Goal: Task Accomplishment & Management: Complete application form

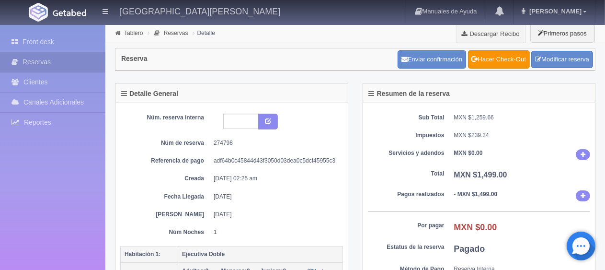
click at [23, 30] on div "Front desk Reservas Clientes Canales Adicionales [GEOGRAPHIC_DATA] Reportes Rep…" at bounding box center [52, 160] width 105 height 270
click at [26, 45] on link "Front desk" at bounding box center [52, 42] width 105 height 20
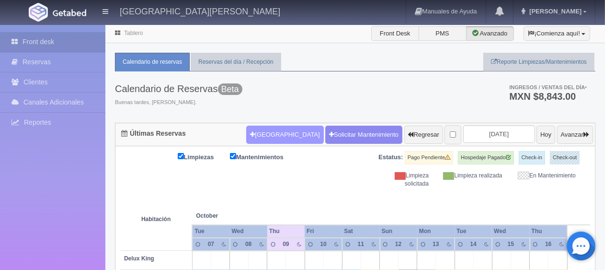
click at [254, 132] on button "Nueva Reserva" at bounding box center [284, 135] width 77 height 18
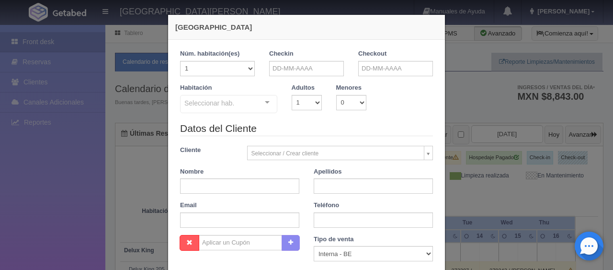
checkbox input "false"
drag, startPoint x: 265, startPoint y: 201, endPoint x: 266, endPoint y: 184, distance: 17.8
click at [265, 196] on div "Datos del Cliente Cliente Seleccionar / Crear cliente Nuevo Cliente Adriana Nav…" at bounding box center [306, 178] width 267 height 114
click at [275, 174] on div "Nombre" at bounding box center [240, 180] width 134 height 27
click at [266, 185] on input "text" at bounding box center [239, 185] width 119 height 15
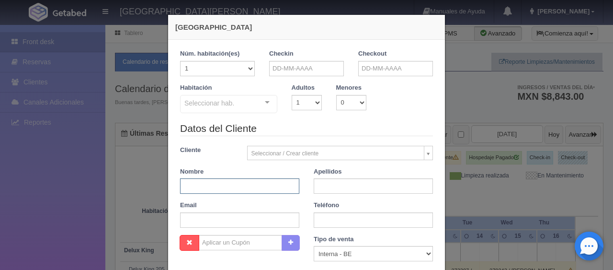
click at [266, 186] on input "text" at bounding box center [239, 185] width 119 height 15
paste input "[PERSON_NAME]"
type input "[PERSON_NAME]"
click at [296, 71] on input "text" at bounding box center [306, 68] width 75 height 15
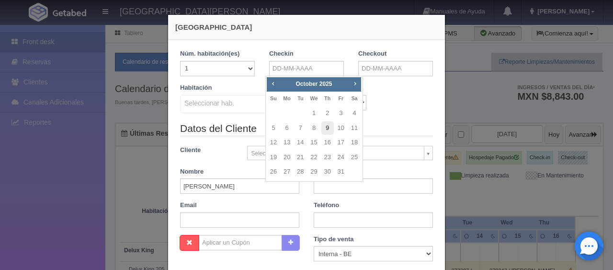
click at [326, 121] on td "9" at bounding box center [327, 128] width 13 height 15
type input "[DATE]"
checkbox input "false"
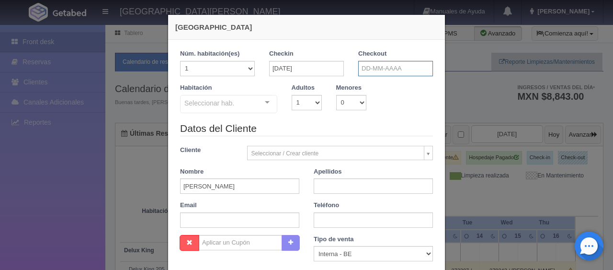
click at [380, 72] on input "text" at bounding box center [395, 68] width 75 height 15
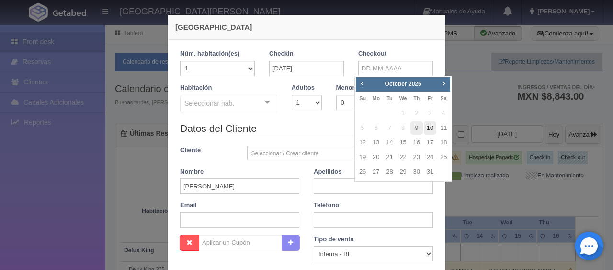
click at [427, 132] on link "10" at bounding box center [430, 128] width 12 height 14
type input "[DATE]"
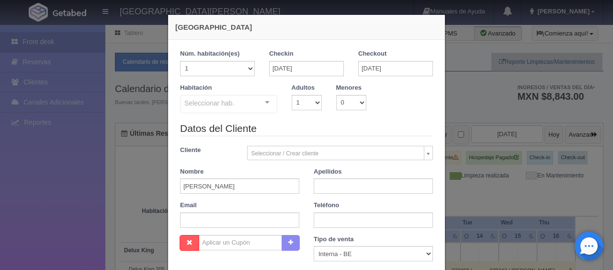
checkbox input "false"
drag, startPoint x: 320, startPoint y: 184, endPoint x: 324, endPoint y: 200, distance: 17.3
click at [320, 184] on input "text" at bounding box center [373, 185] width 119 height 15
click at [331, 216] on input "text" at bounding box center [373, 219] width 119 height 15
paste input "52 444 829 5788"
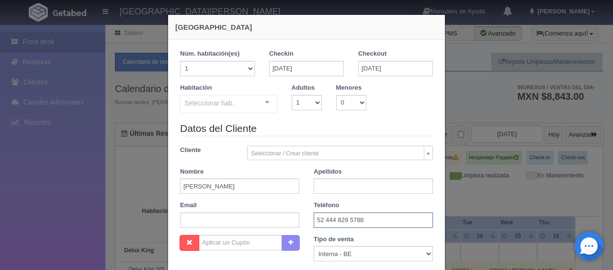
type input "52 444 829 5788"
click at [297, 104] on select "1 2 3 4 5 6 7 8 9 10" at bounding box center [307, 102] width 30 height 15
select select "2"
click at [292, 95] on select "1 2 3 4 5 6 7 8 9 10" at bounding box center [307, 102] width 30 height 15
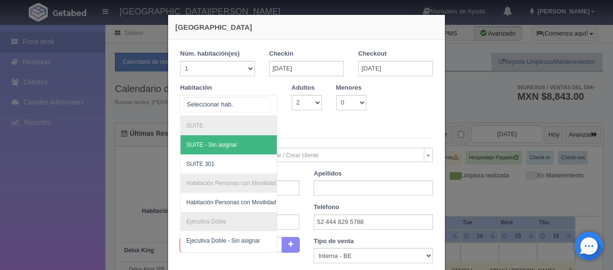
click at [267, 110] on div at bounding box center [228, 105] width 97 height 21
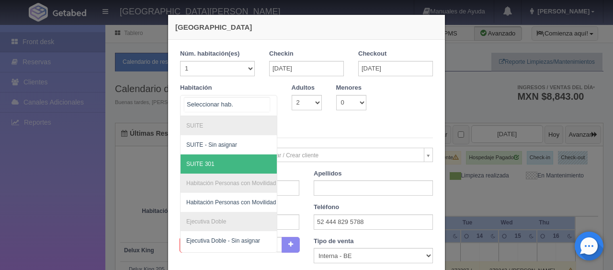
scroll to position [96, 0]
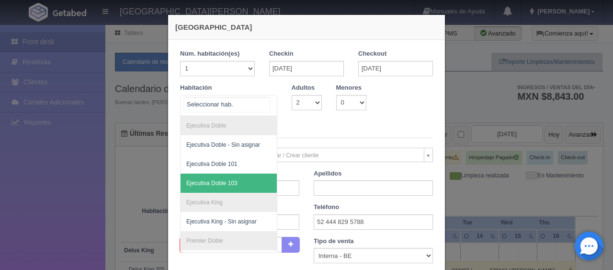
click at [223, 184] on span "Ejecutiva Doble 103" at bounding box center [211, 183] width 51 height 7
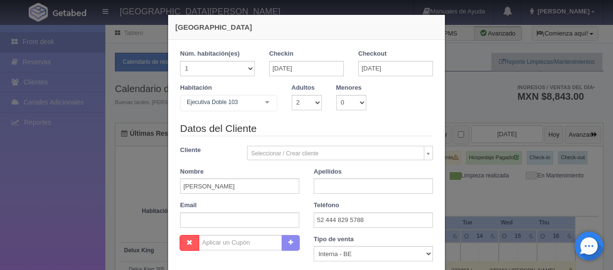
checkbox input "false"
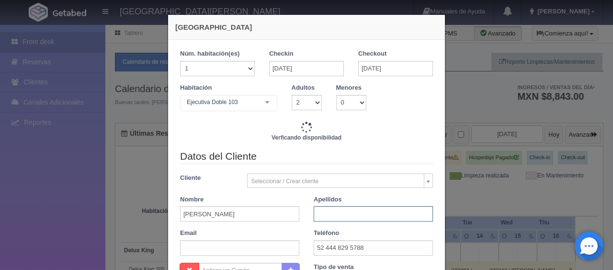
click at [331, 213] on input "text" at bounding box center [373, 213] width 119 height 15
type input "1549.00"
checkbox input "false"
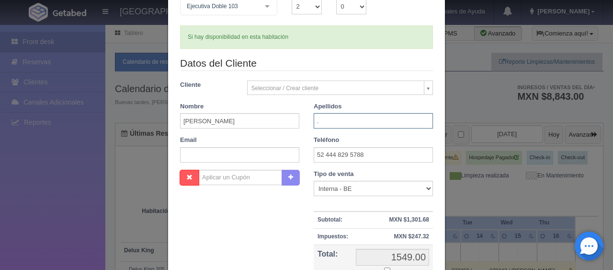
type input "."
click at [319, 193] on select "Correo Electronico Interna - BE Llamada OTA Externa Otro WALK IN" at bounding box center [373, 188] width 119 height 15
select select "extota"
click at [314, 181] on select "Correo Electronico Interna - BE Llamada OTA Externa Otro WALK IN" at bounding box center [373, 188] width 119 height 15
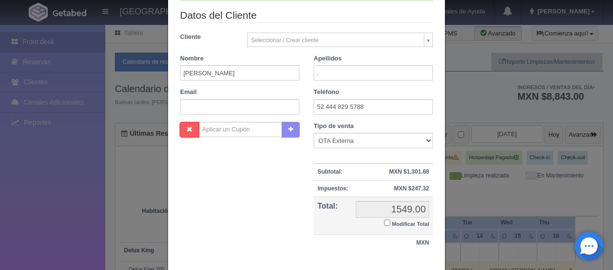
click at [387, 221] on label "Modificar Total" at bounding box center [406, 223] width 45 height 11
click at [387, 221] on input "Modificar Total" at bounding box center [387, 222] width 6 height 6
checkbox input "true"
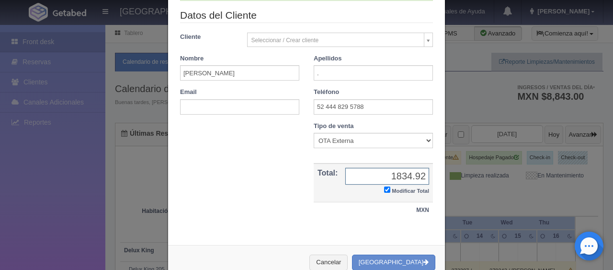
type input "1834.92"
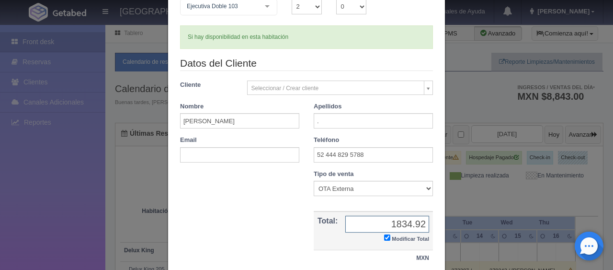
scroll to position [167, 0]
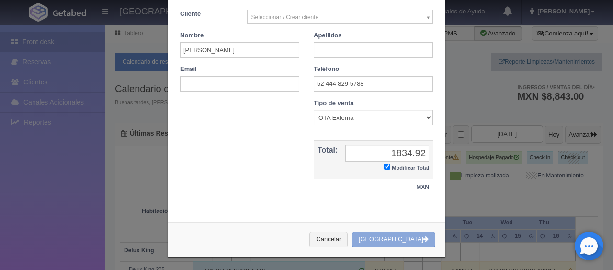
click at [385, 243] on button "Crear Reserva" at bounding box center [393, 239] width 83 height 16
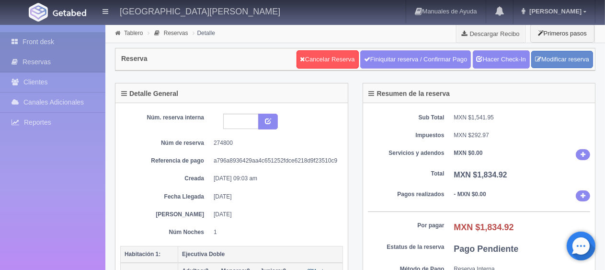
click at [42, 48] on link "Front desk" at bounding box center [52, 42] width 105 height 20
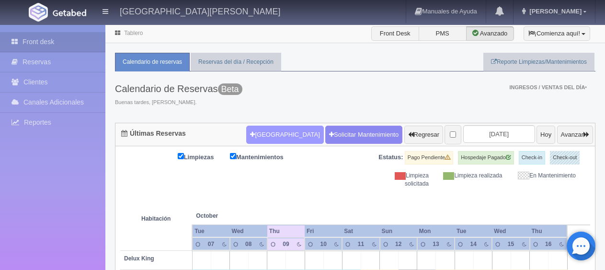
click at [279, 137] on button "Nueva Reserva" at bounding box center [284, 135] width 77 height 18
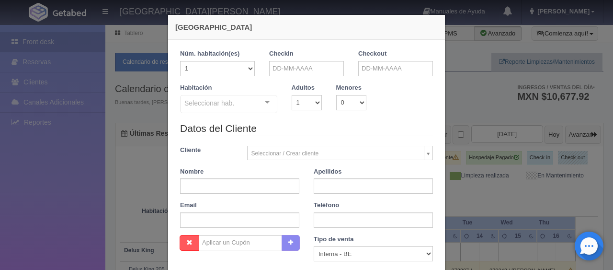
checkbox input "false"
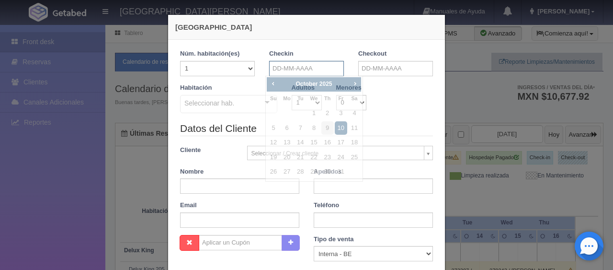
click at [315, 72] on input "text" at bounding box center [306, 68] width 75 height 15
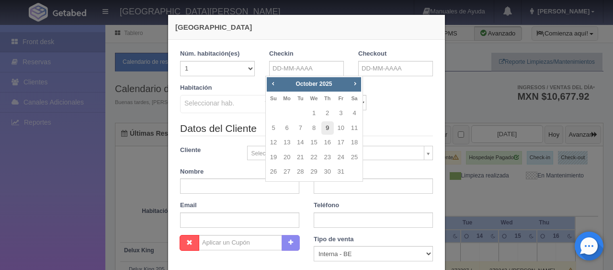
click at [328, 129] on link "9" at bounding box center [328, 128] width 12 height 14
type input "09-10-2025"
checkbox input "false"
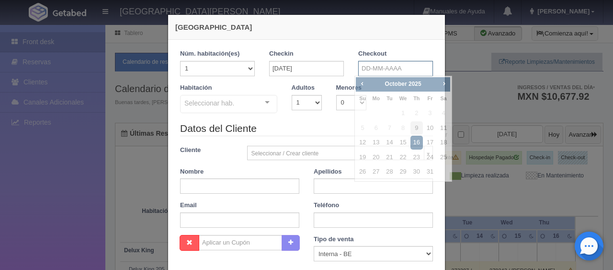
click at [365, 70] on input "text" at bounding box center [395, 68] width 75 height 15
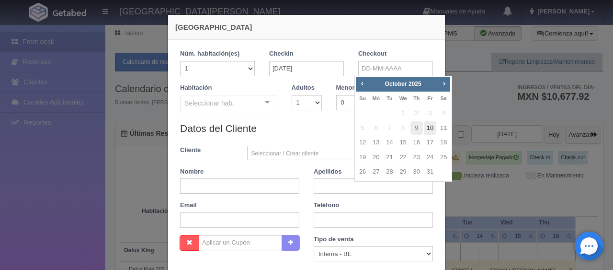
click at [431, 130] on link "10" at bounding box center [430, 128] width 12 height 14
type input "[DATE]"
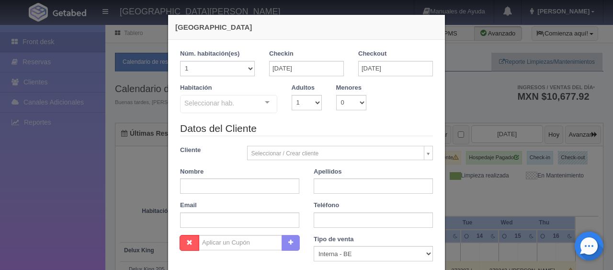
checkbox input "false"
click at [292, 104] on select "1 2 3 4 5 6 7 8 9 10" at bounding box center [307, 102] width 30 height 15
select select "2"
click at [292, 95] on select "1 2 3 4 5 6 7 8 9 10" at bounding box center [307, 102] width 30 height 15
click at [264, 103] on div at bounding box center [267, 102] width 19 height 14
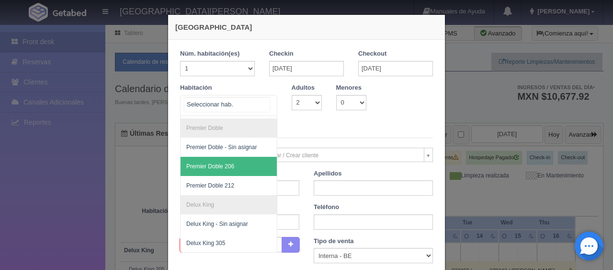
scroll to position [171, 0]
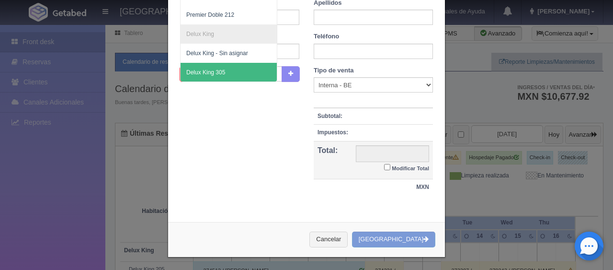
click at [219, 67] on span "Delux King 305" at bounding box center [261, 72] width 161 height 19
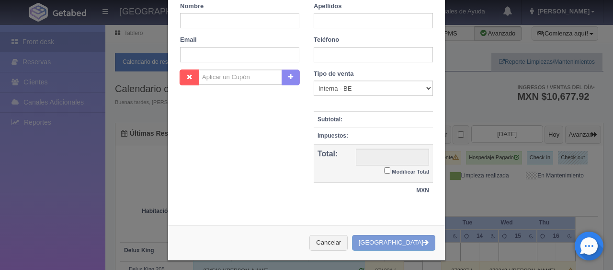
checkbox input "false"
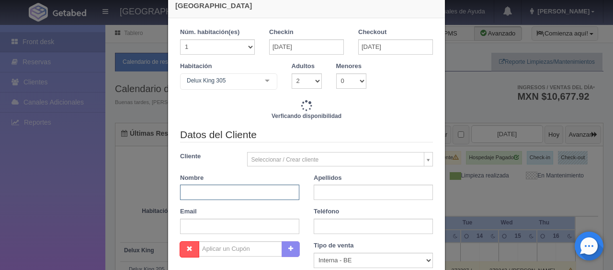
click at [242, 195] on input "text" at bounding box center [239, 191] width 119 height 15
type input "V"
type input "1499.00"
checkbox input "false"
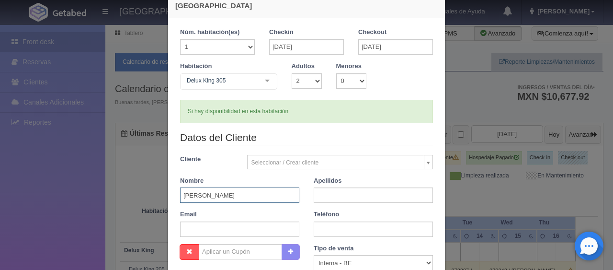
type input "Valerio Manta"
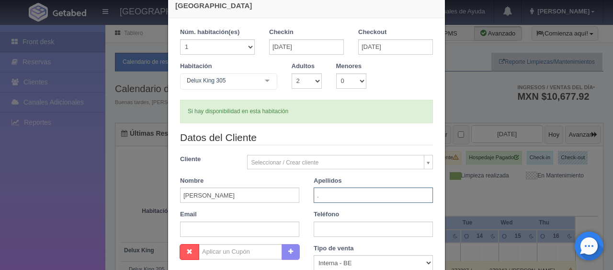
type input "."
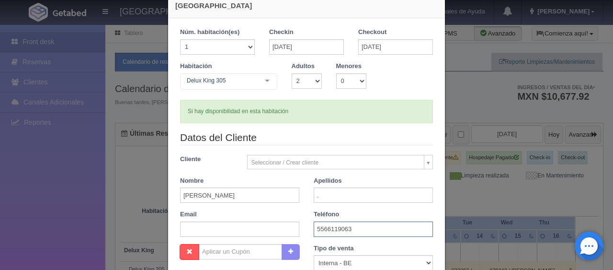
scroll to position [165, 0]
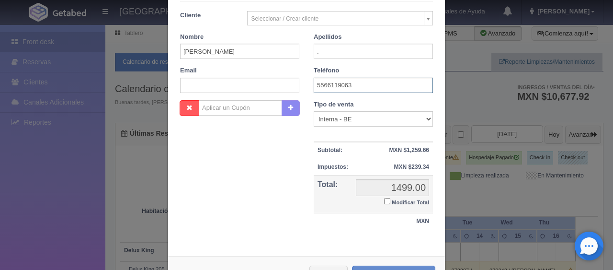
type input "5566119063"
click at [393, 120] on select "Correo Electronico Interna - BE Llamada OTA Externa Otro WALK IN" at bounding box center [373, 118] width 119 height 15
select select "phone"
click at [314, 111] on select "Correo Electronico Interna - BE Llamada OTA Externa Otro WALK IN" at bounding box center [373, 118] width 119 height 15
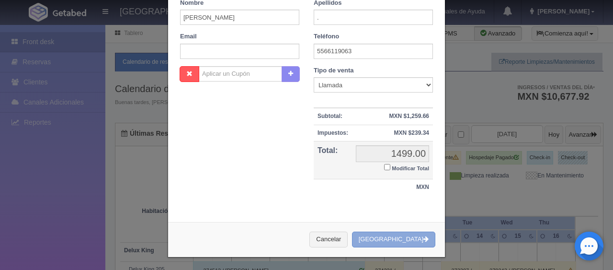
click at [407, 241] on button "[GEOGRAPHIC_DATA]" at bounding box center [393, 239] width 83 height 16
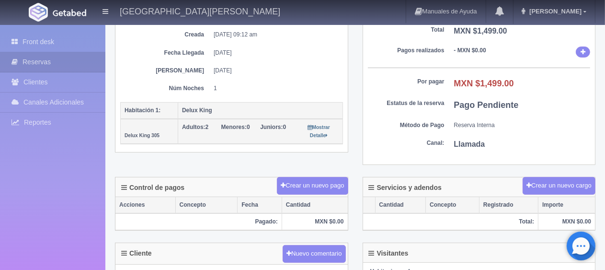
scroll to position [288, 0]
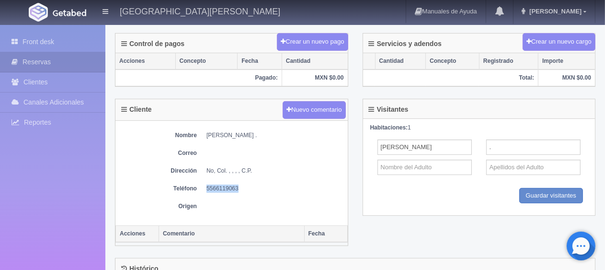
drag, startPoint x: 241, startPoint y: 187, endPoint x: 207, endPoint y: 183, distance: 34.2
click at [207, 184] on dd "5566119063" at bounding box center [275, 188] width 137 height 8
copy dd "5566119063"
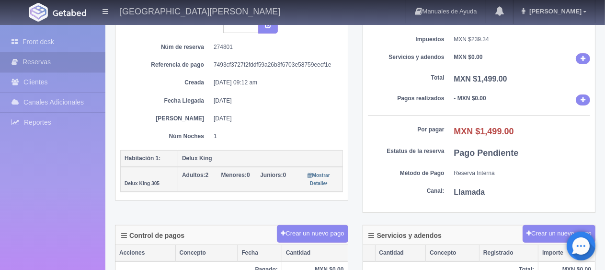
scroll to position [0, 0]
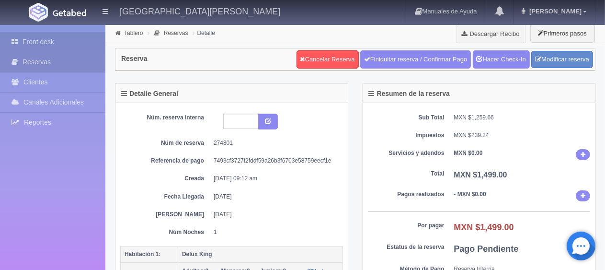
click at [54, 46] on link "Front desk" at bounding box center [52, 42] width 105 height 20
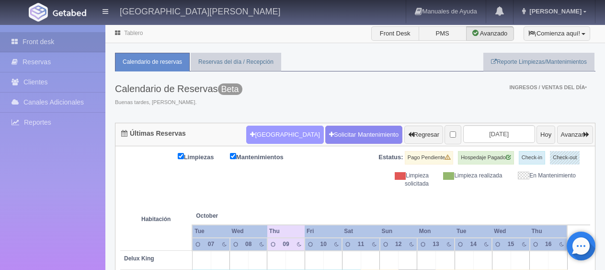
click at [262, 138] on button "[GEOGRAPHIC_DATA]" at bounding box center [284, 135] width 77 height 18
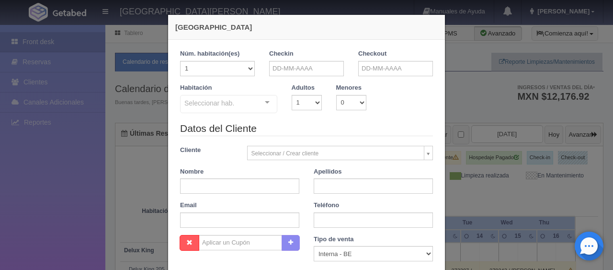
checkbox input "false"
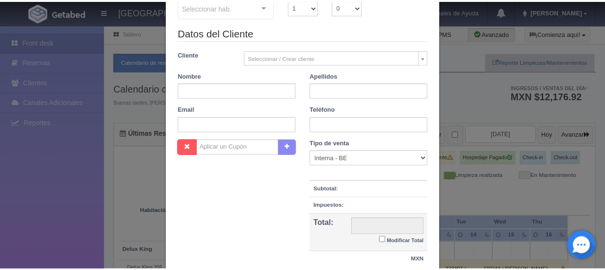
scroll to position [144, 0]
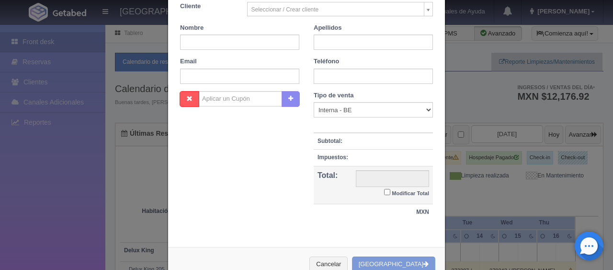
click at [137, 183] on div "Nueva Reserva 1 Núm. habitación(es) 1 2 3 4 5 6 7 8 9 10 11 12 13 14 15 16 17 1…" at bounding box center [306, 135] width 613 height 270
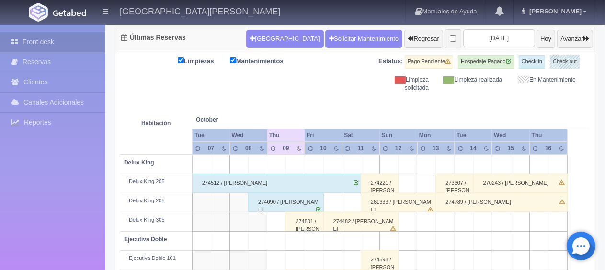
scroll to position [192, 0]
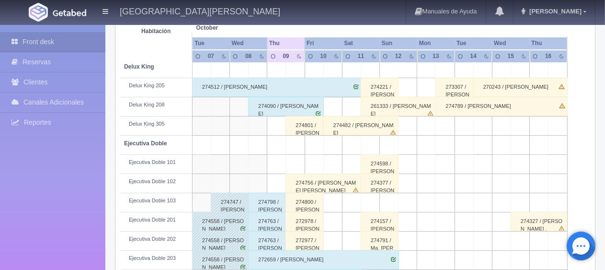
click at [311, 206] on div "274800 / Gerd Rieder ." at bounding box center [305, 202] width 38 height 19
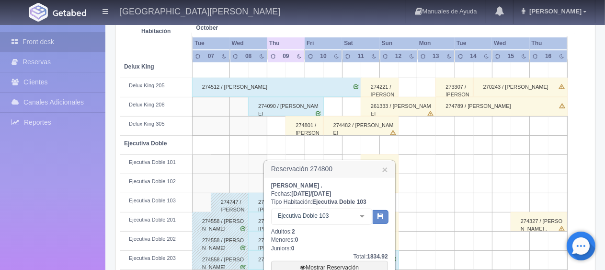
scroll to position [240, 0]
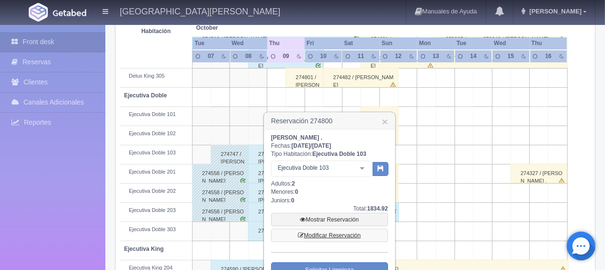
click at [335, 233] on link "Modificar Reservación" at bounding box center [329, 235] width 117 height 13
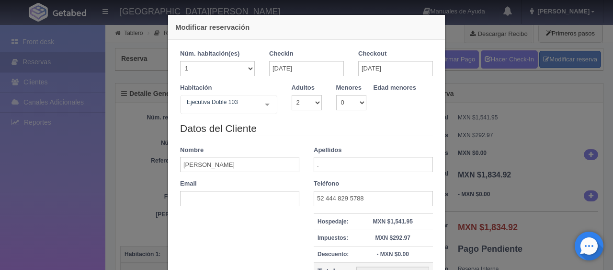
select select "2"
click at [222, 114] on div "Habitación Ejecutiva Doble 103 SUITE SUITE - Sin asignar SUITE 301 Habitación P…" at bounding box center [306, 102] width 267 height 38
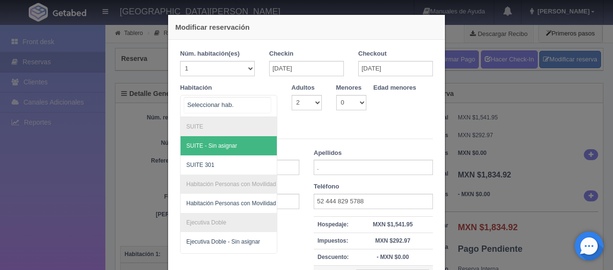
click at [225, 108] on div at bounding box center [228, 106] width 97 height 22
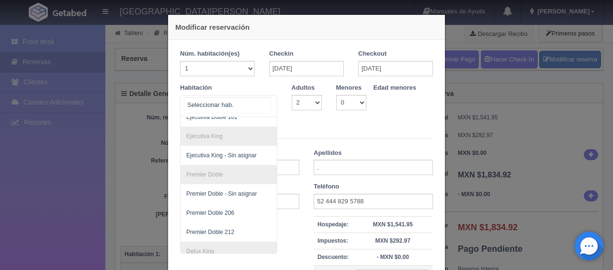
scroll to position [178, 0]
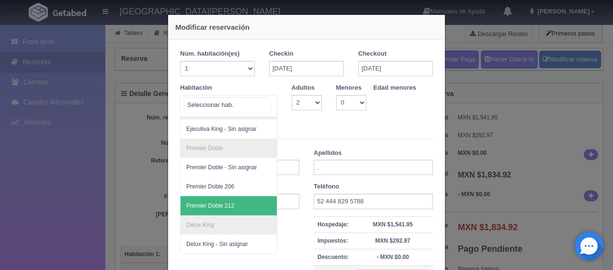
click at [245, 196] on span "Premier Doble 212" at bounding box center [261, 205] width 161 height 19
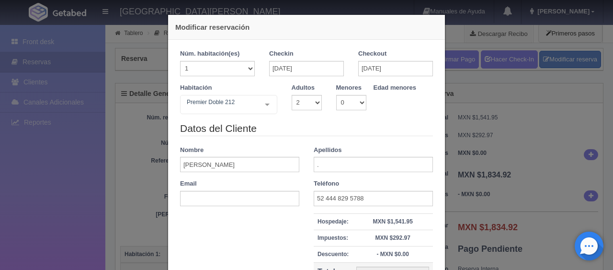
checkbox input "false"
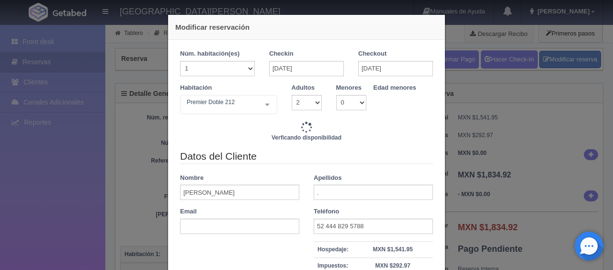
type input "1649.00"
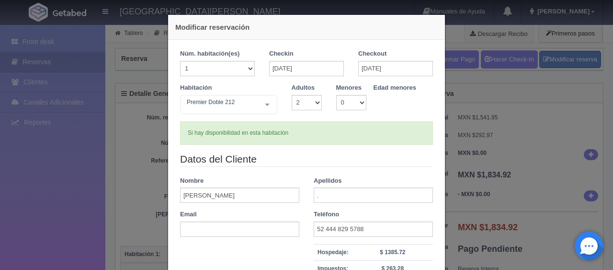
scroll to position [48, 0]
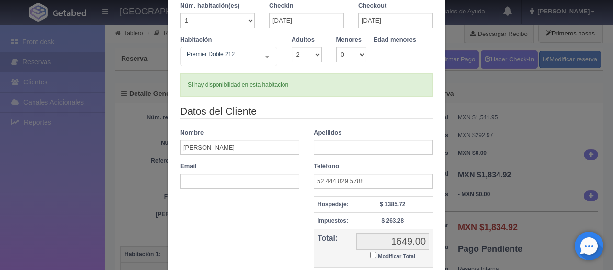
click at [372, 256] on input "Modificar Total" at bounding box center [373, 255] width 6 height 6
checkbox input "true"
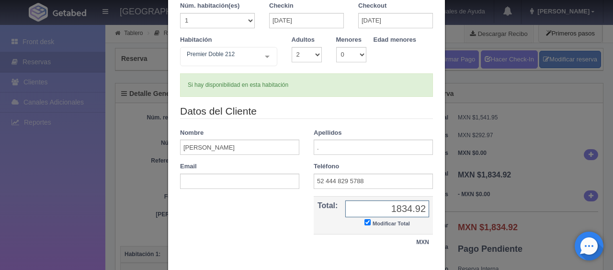
scroll to position [104, 0]
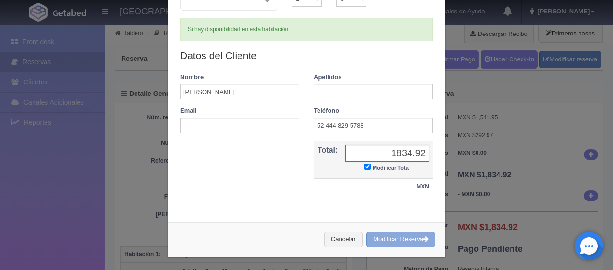
type input "1834.92"
drag, startPoint x: 379, startPoint y: 236, endPoint x: 339, endPoint y: 26, distance: 213.2
click at [380, 237] on button "Modificar Reserva" at bounding box center [401, 239] width 69 height 16
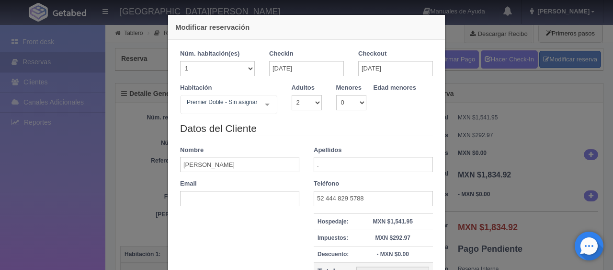
select select "2"
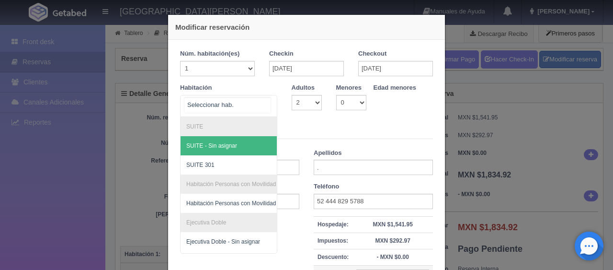
click at [265, 105] on div at bounding box center [267, 104] width 19 height 18
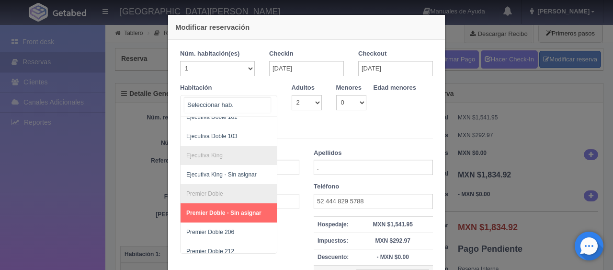
scroll to position [192, 0]
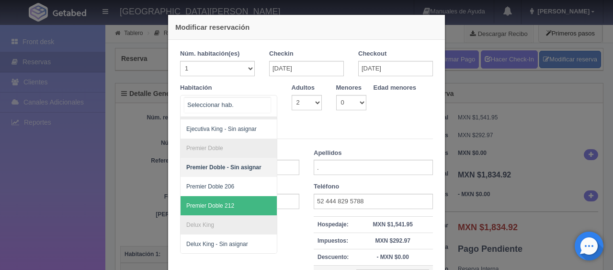
click at [245, 197] on span "Premier Doble 212" at bounding box center [261, 205] width 161 height 19
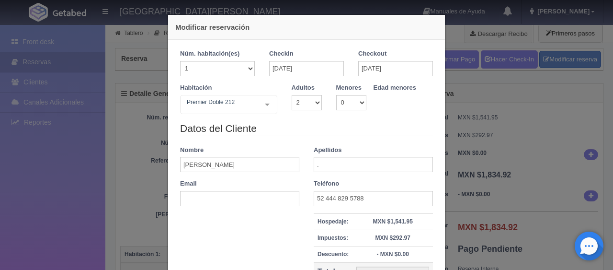
checkbox input "false"
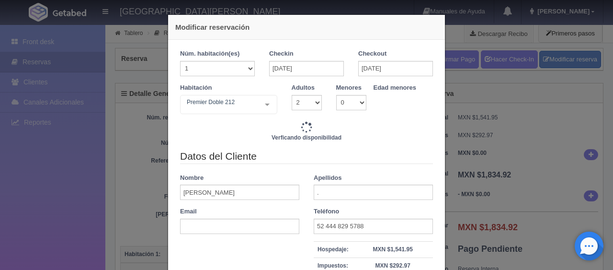
type input "1649.00"
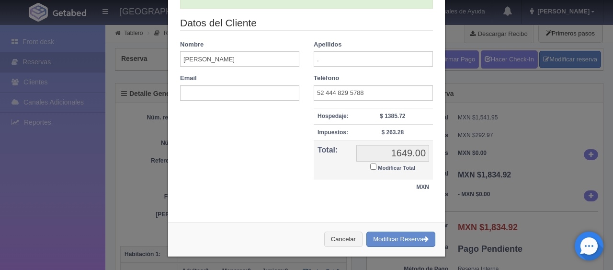
click at [371, 168] on input "Modificar Total" at bounding box center [373, 166] width 6 height 6
checkbox input "true"
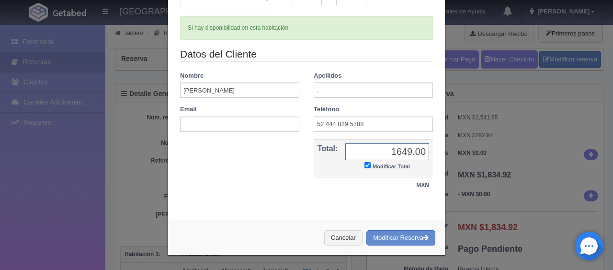
scroll to position [104, 0]
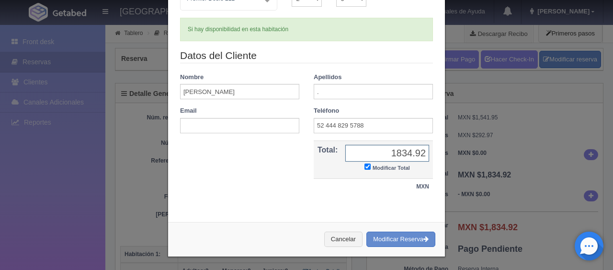
type input "1834.92"
click at [392, 228] on div "Cancelar Modificar Reserva" at bounding box center [306, 239] width 277 height 35
click at [395, 235] on button "Modificar Reserva" at bounding box center [401, 239] width 69 height 16
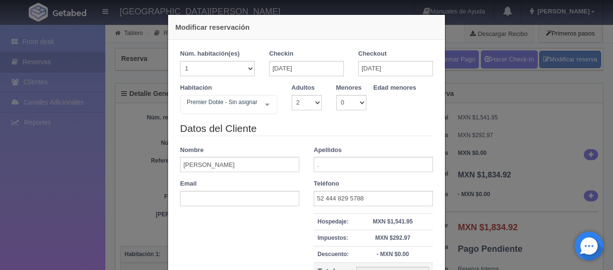
select select "2"
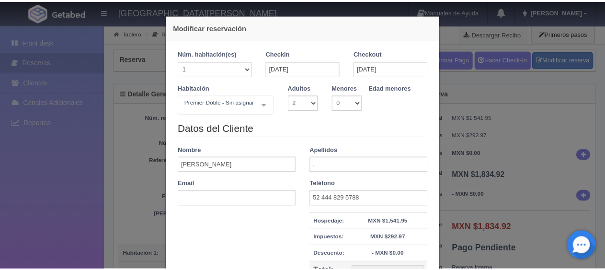
scroll to position [109, 0]
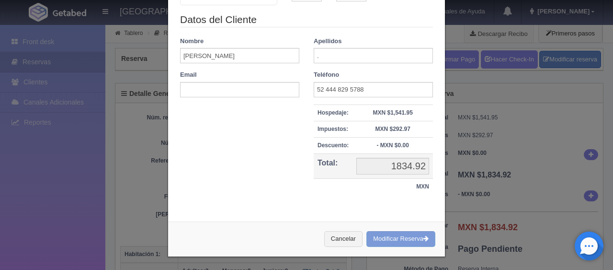
click at [75, 131] on div "Modificar reservación Núm. habitación(es) 1 2 3 4 5 6 7 8 9 10 11 12 13 14 15 1…" at bounding box center [306, 135] width 613 height 270
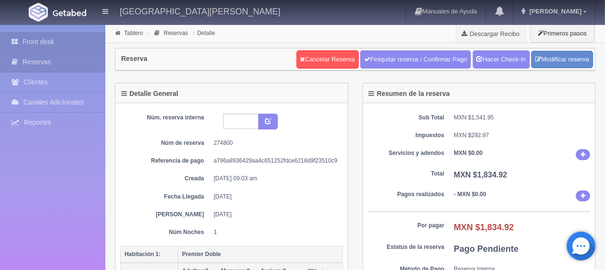
click at [66, 47] on link "Front desk" at bounding box center [52, 42] width 105 height 20
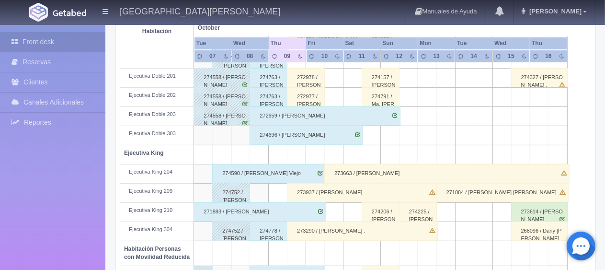
scroll to position [479, 0]
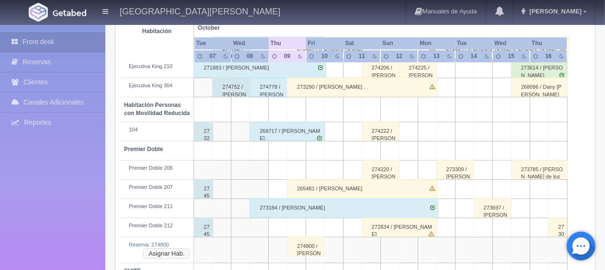
click at [161, 252] on button "Asignar Hab." at bounding box center [166, 253] width 46 height 11
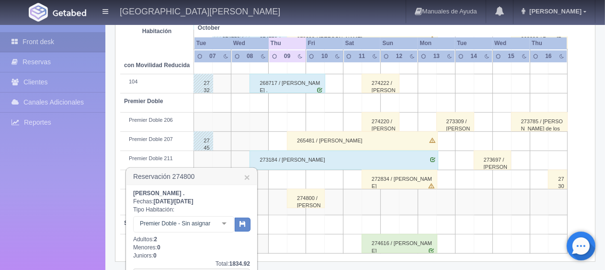
scroll to position [575, 0]
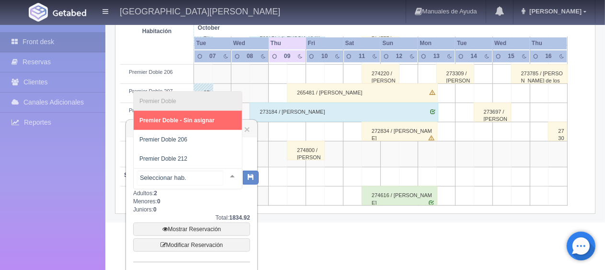
click at [226, 176] on div at bounding box center [232, 176] width 19 height 14
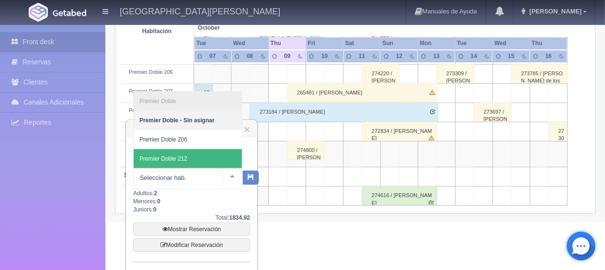
click at [220, 165] on span "Premier Doble 212" at bounding box center [188, 158] width 108 height 19
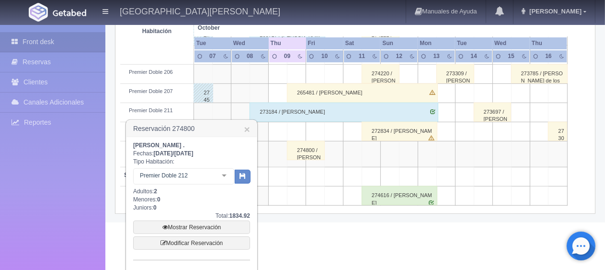
click at [234, 180] on div "Premier Doble 212 Premier Doble Premier Doble - Sin asignar Premier Doble 206 P…" at bounding box center [191, 177] width 117 height 22
click at [235, 179] on button "button" at bounding box center [243, 177] width 16 height 14
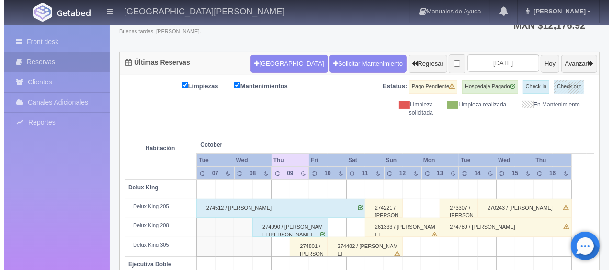
scroll to position [71, 0]
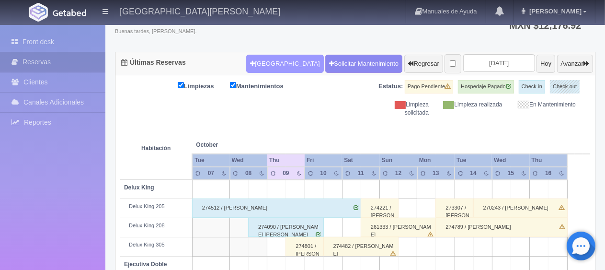
click at [276, 58] on button "[GEOGRAPHIC_DATA]" at bounding box center [284, 64] width 77 height 18
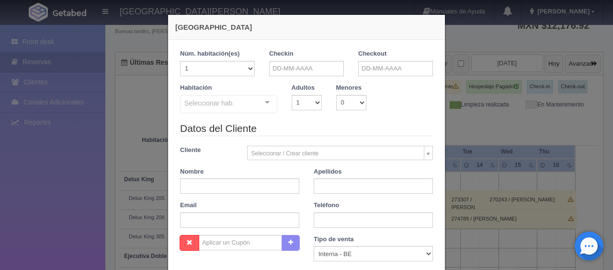
checkbox input "false"
click at [311, 74] on input "text" at bounding box center [306, 68] width 75 height 15
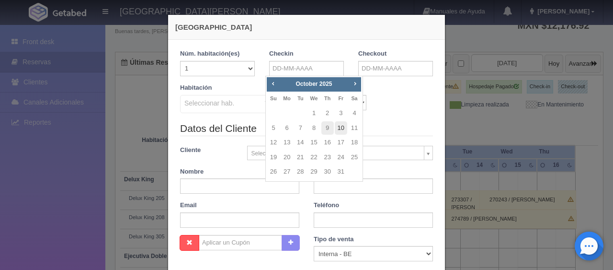
click at [341, 130] on link "10" at bounding box center [341, 128] width 12 height 14
type input "[DATE]"
checkbox input "false"
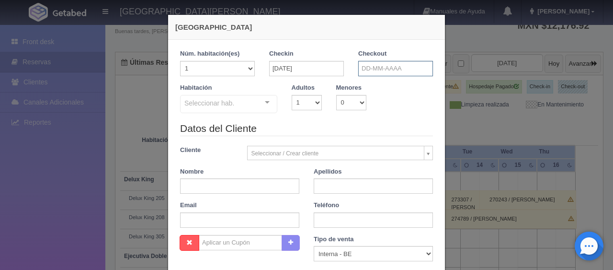
click at [361, 61] on input "text" at bounding box center [395, 68] width 75 height 15
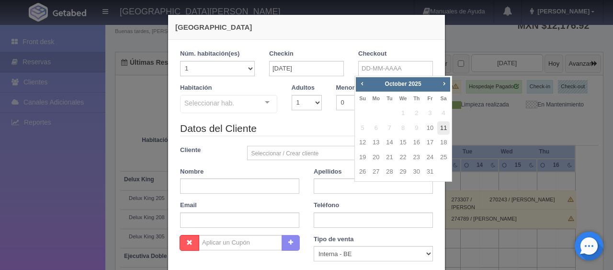
click at [443, 127] on link "11" at bounding box center [444, 128] width 12 height 14
type input "[DATE]"
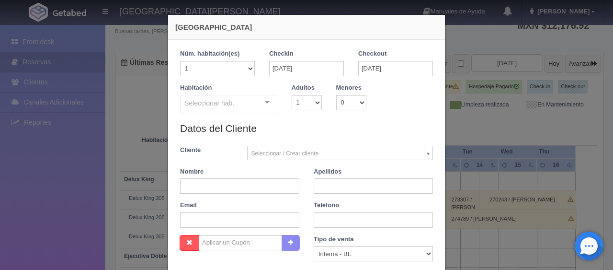
checkbox input "false"
click at [230, 192] on input "text" at bounding box center [239, 185] width 119 height 15
paste input "[PERSON_NAME]"
type input "[PERSON_NAME]"
click at [350, 181] on input "text" at bounding box center [373, 185] width 119 height 15
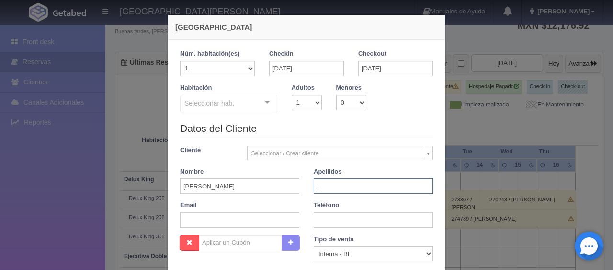
type input "."
click at [259, 105] on div "Seleccionar hab. SUITE SUITE - Sin asignar SUITE 301 Habitación Personas con Mo…" at bounding box center [228, 104] width 97 height 19
click at [219, 71] on select "1 2 3 4 5 6 7 8 9 10 11 12 13 14 15 16 17 18 19 20" at bounding box center [217, 68] width 75 height 15
select select "2"
click at [180, 61] on select "1 2 3 4 5 6 7 8 9 10 11 12 13 14 15 16 17 18 19 20" at bounding box center [217, 68] width 75 height 15
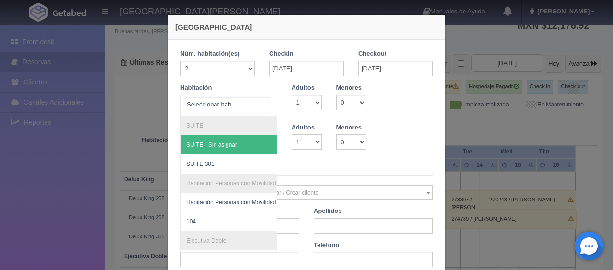
click at [259, 104] on div "SUITE SUITE - Sin asignar SUITE 301 Habitación Personas con Movilidad Reducida …" at bounding box center [228, 105] width 97 height 21
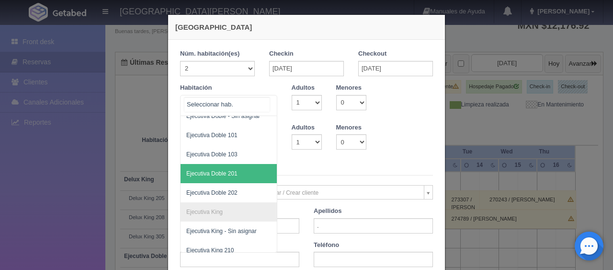
scroll to position [192, 0]
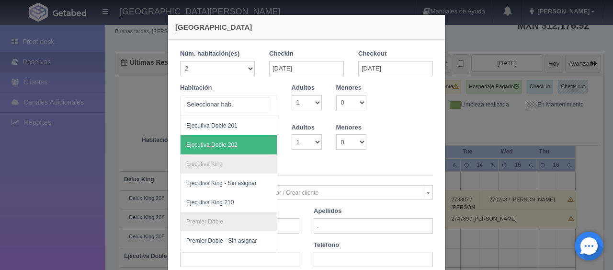
click at [242, 146] on span "Ejecutiva Doble 202" at bounding box center [261, 144] width 161 height 19
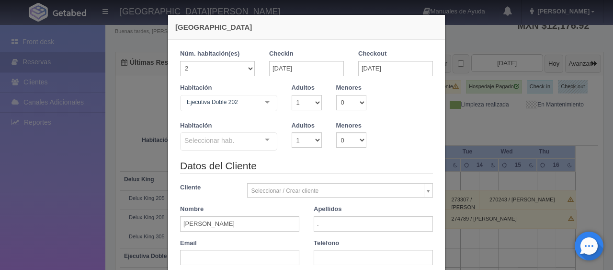
checkbox input "false"
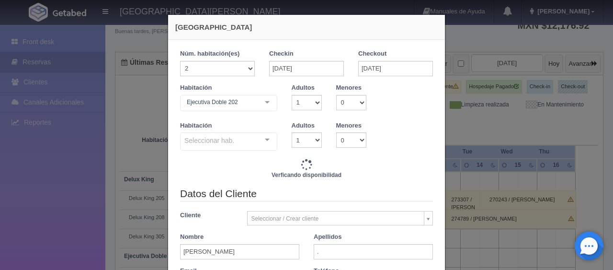
type input "2598.00"
checkbox input "false"
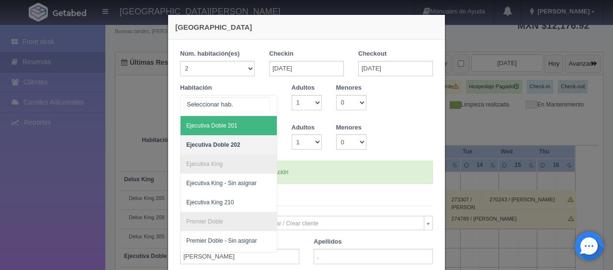
click at [261, 103] on div at bounding box center [267, 102] width 19 height 14
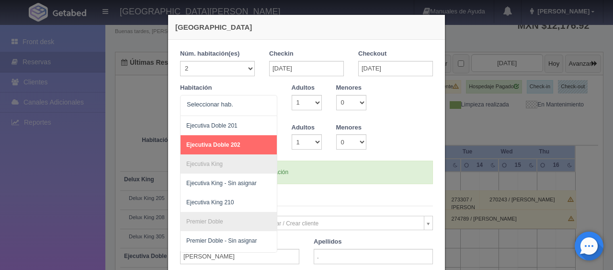
click at [285, 158] on div "1 Núm. habitación(es) 1 2 3 4 5 6 7 8 9 10 11 12 13 14 15 16 17 18 19 20 Checki…" at bounding box center [306, 116] width 253 height 135
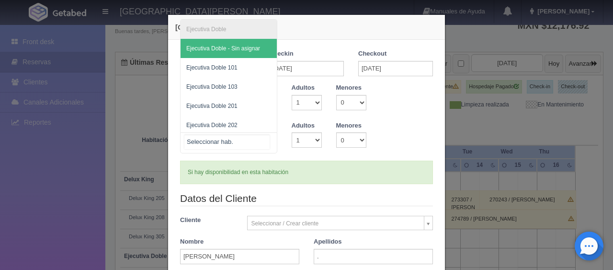
click at [266, 139] on div at bounding box center [267, 140] width 19 height 14
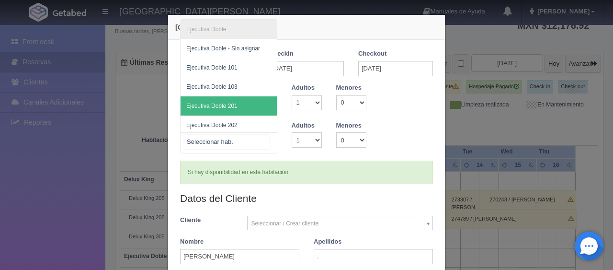
scroll to position [2, 0]
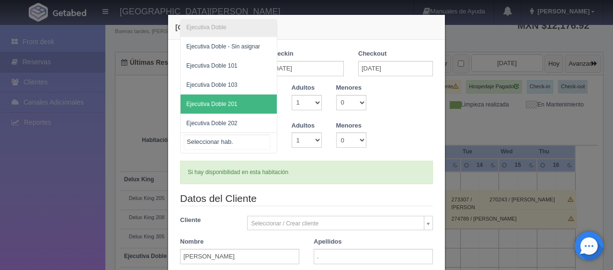
click at [247, 99] on span "Ejecutiva Doble 201" at bounding box center [229, 103] width 96 height 19
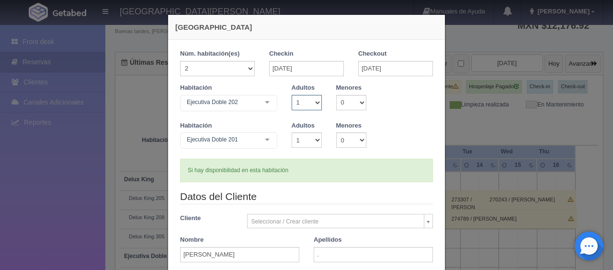
click at [314, 103] on select "1 2 3 4 5 6 7 8 9 10" at bounding box center [307, 102] width 30 height 15
select select "4"
click at [292, 95] on select "1 2 3 4 5 6 7 8 9 10" at bounding box center [307, 102] width 30 height 15
checkbox input "false"
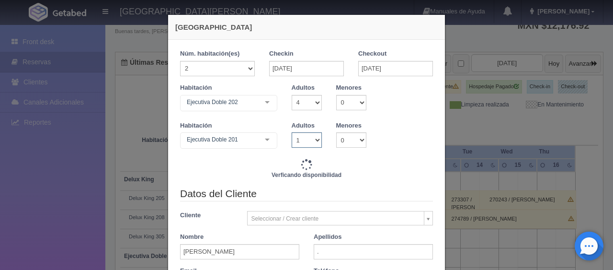
click at [311, 137] on select "1 2 3 4 5 6 7 8 9 10" at bounding box center [307, 139] width 30 height 15
select select "4"
click at [292, 132] on select "1 2 3 4 5 6 7 8 9 10" at bounding box center [307, 139] width 30 height 15
checkbox input "false"
type input "3268.00"
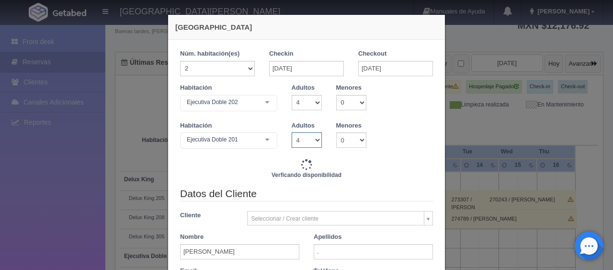
checkbox input "false"
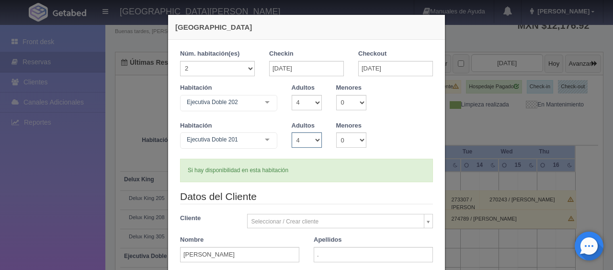
scroll to position [48, 0]
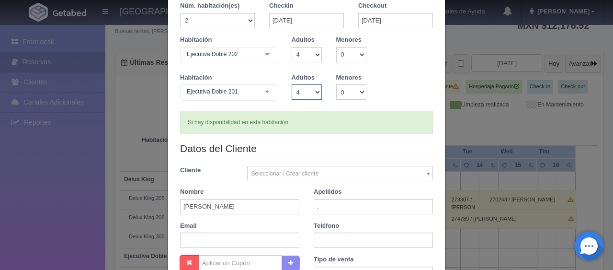
type input "3938.00"
checkbox input "false"
click at [326, 241] on input "text" at bounding box center [373, 239] width 119 height 15
paste input "52 56 1463 6667"
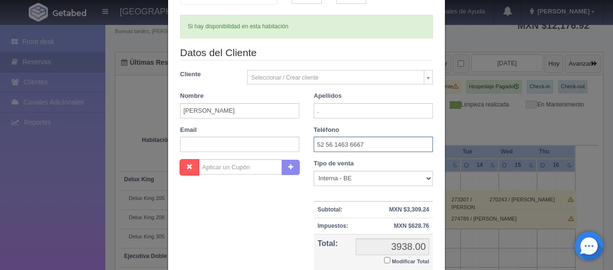
type input "52 56 1463 6667"
click at [339, 183] on select "Correo Electronico Interna - BE Llamada OTA Externa Otro WALK IN" at bounding box center [373, 178] width 119 height 15
select select "extota"
click at [314, 171] on select "Correo Electronico Interna - BE Llamada OTA Externa Otro WALK IN" at bounding box center [373, 178] width 119 height 15
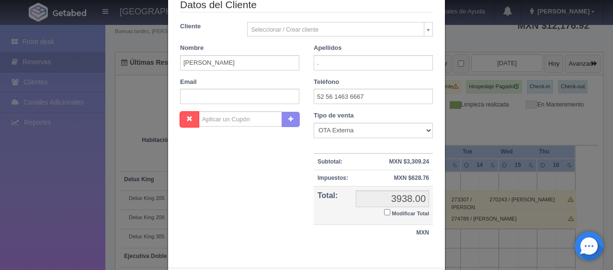
click at [384, 214] on input "Modificar Total" at bounding box center [387, 212] width 6 height 6
checkbox input "true"
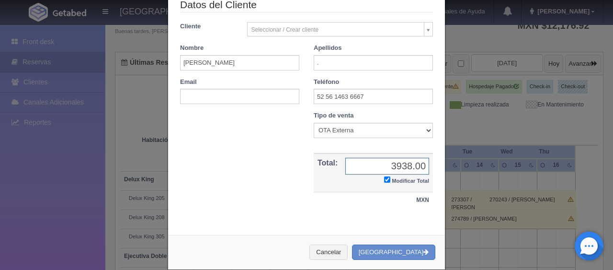
scroll to position [48, 0]
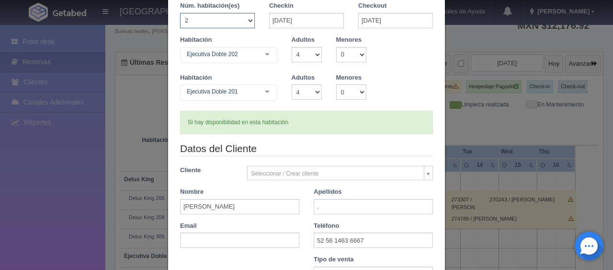
click at [242, 24] on select "1 2 3 4 5 6 7 8 9 10 11 12 13 14 15 16 17 18 19 20" at bounding box center [217, 20] width 75 height 15
select select "4"
click at [180, 13] on select "1 2 3 4 5 6 7 8 9 10 11 12 13 14 15 16 17 18 19 20" at bounding box center [217, 20] width 75 height 15
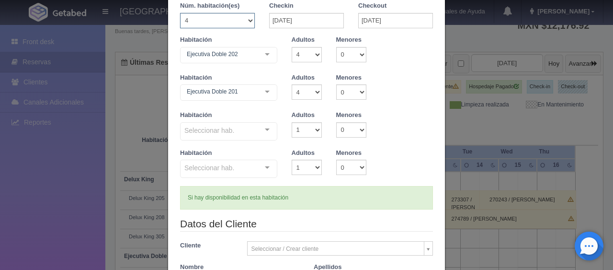
checkbox input "false"
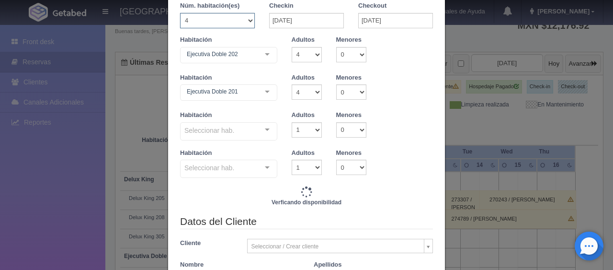
type input "6536.00"
checkbox input "false"
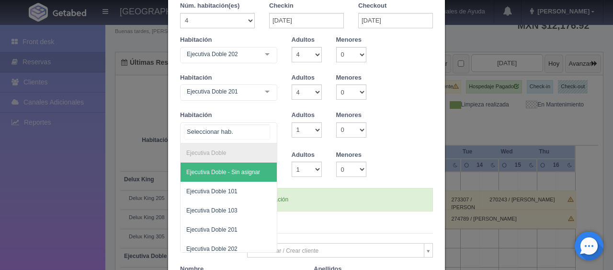
click at [263, 135] on div at bounding box center [267, 130] width 19 height 14
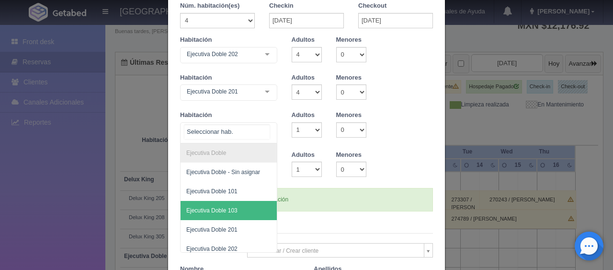
scroll to position [6, 0]
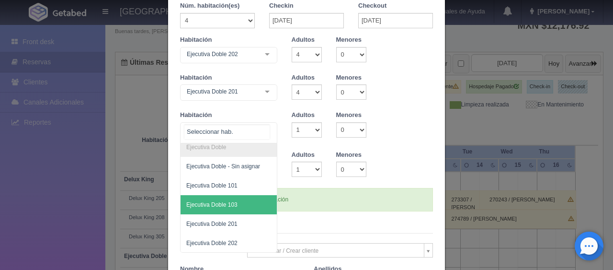
click at [240, 205] on span "Ejecutiva Doble 103" at bounding box center [229, 204] width 96 height 19
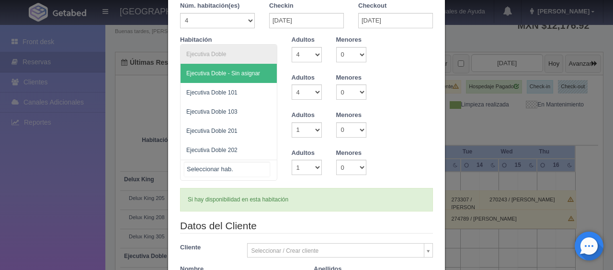
click at [243, 172] on div at bounding box center [228, 170] width 97 height 21
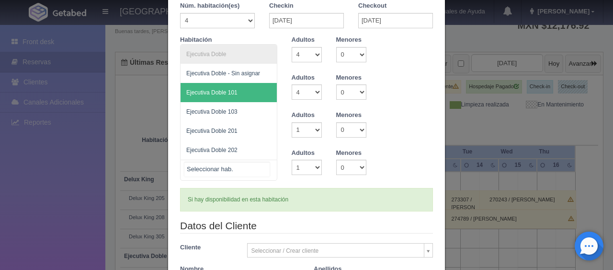
click at [247, 95] on span "Ejecutiva Doble 101" at bounding box center [229, 92] width 96 height 19
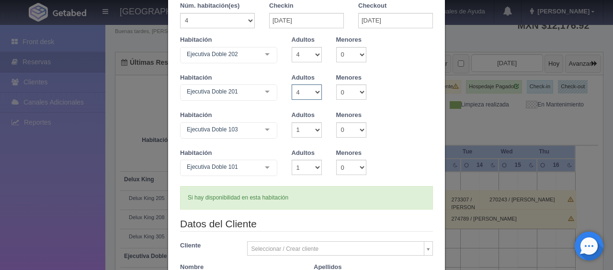
click at [302, 93] on select "1 2 3 4 5 6 7 8 9 10" at bounding box center [307, 91] width 30 height 15
select select "2"
click at [292, 84] on select "1 2 3 4 5 6 7 8 9 10" at bounding box center [307, 91] width 30 height 15
checkbox input "false"
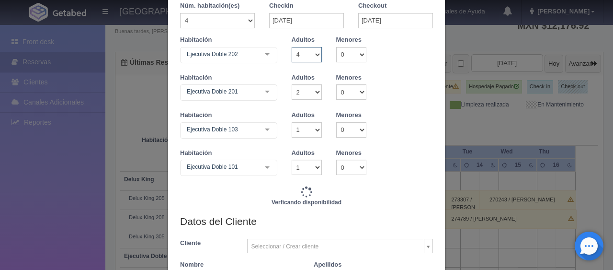
click at [309, 59] on select "1 2 3 4 5 6 7 8 9 10" at bounding box center [307, 54] width 30 height 15
type input "6116.00"
checkbox input "false"
select select "2"
click at [292, 47] on select "1 2 3 4 5 6 7 8 9 10" at bounding box center [307, 54] width 30 height 15
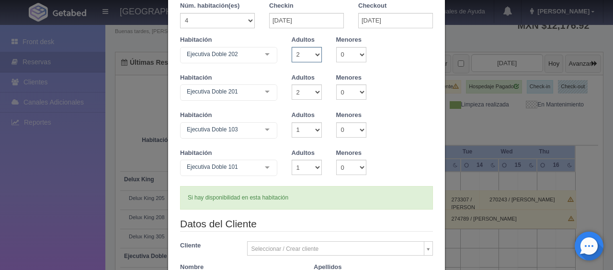
checkbox input "false"
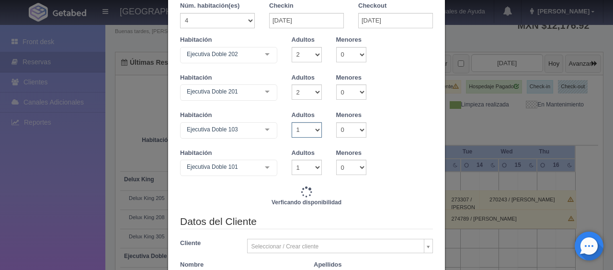
type input "5696.00"
checkbox input "false"
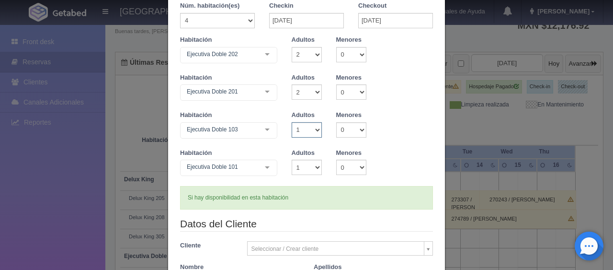
click at [303, 135] on select "1 2 3 4 5 6 7 8 9 10" at bounding box center [307, 129] width 30 height 15
select select "2"
click at [292, 122] on select "1 2 3 4 5 6 7 8 9 10" at bounding box center [307, 129] width 30 height 15
checkbox input "false"
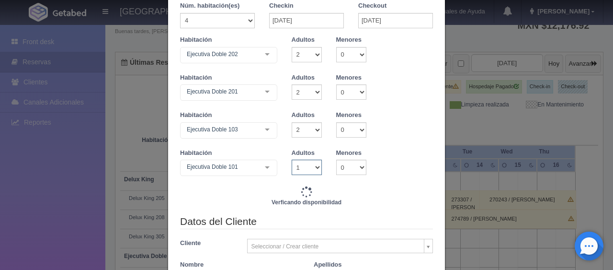
click at [306, 168] on select "1 2 3 4 5 6 7 8 9 10" at bounding box center [307, 167] width 30 height 15
type input "5946.00"
checkbox input "false"
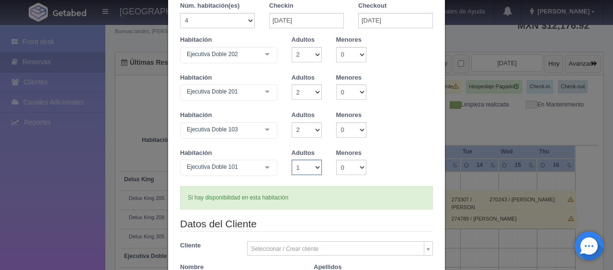
select select "2"
click at [292, 160] on select "1 2 3 4 5 6 7 8 9 10" at bounding box center [307, 167] width 30 height 15
checkbox input "false"
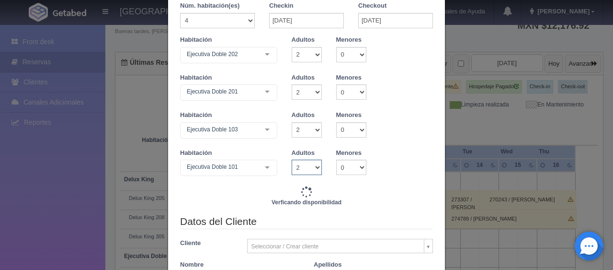
type input "6196.00"
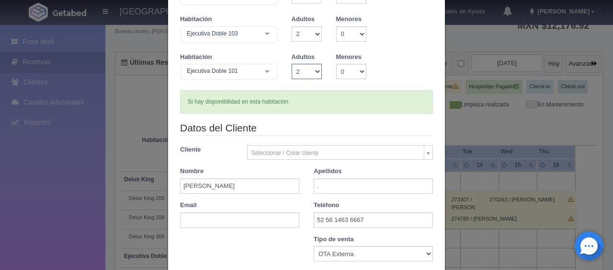
scroll to position [192, 0]
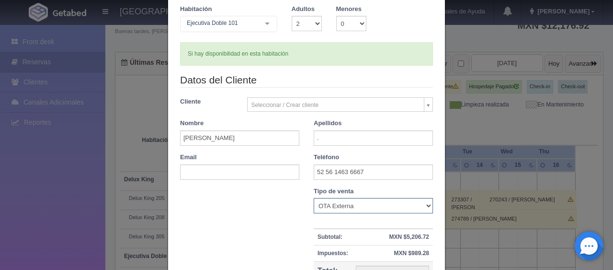
click at [365, 202] on select "Correo Electronico Interna - BE Llamada OTA Externa Otro WALK IN" at bounding box center [373, 205] width 119 height 15
click at [314, 198] on select "Correo Electronico Interna - BE Llamada OTA Externa Otro WALK IN" at bounding box center [373, 205] width 119 height 15
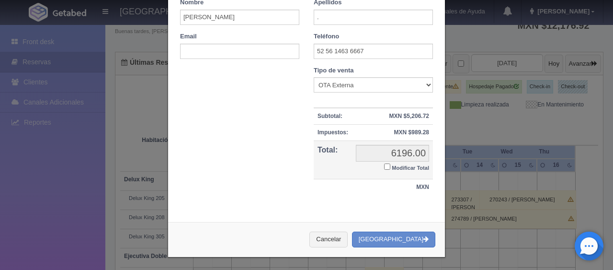
click at [386, 164] on label "Modificar Total" at bounding box center [406, 166] width 45 height 11
click at [386, 164] on input "Modificar Total" at bounding box center [387, 166] width 6 height 6
checkbox input "true"
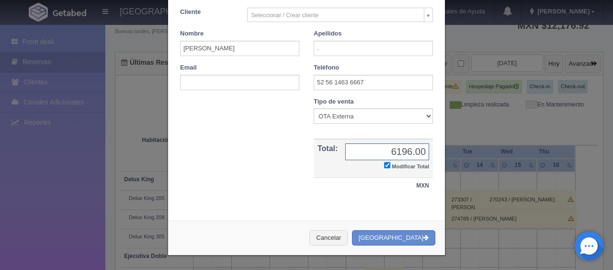
scroll to position [280, 0]
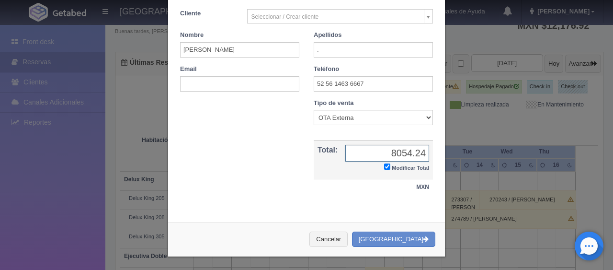
type input "8054.24"
click at [381, 235] on button "Crear Reserva" at bounding box center [393, 239] width 83 height 16
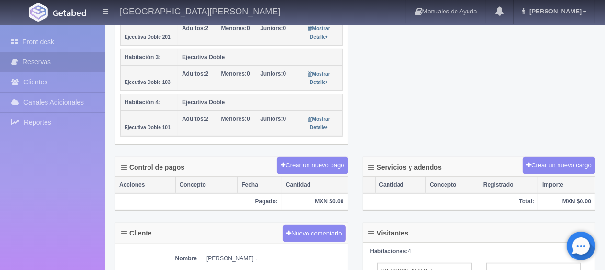
scroll to position [431, 0]
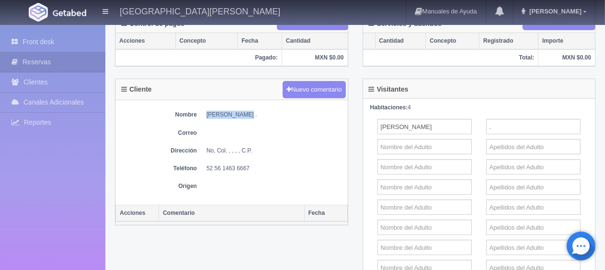
drag, startPoint x: 243, startPoint y: 109, endPoint x: 203, endPoint y: 112, distance: 39.9
click at [203, 112] on dl "Nombre [PERSON_NAME] ." at bounding box center [231, 115] width 223 height 8
copy dd "[PERSON_NAME] ."
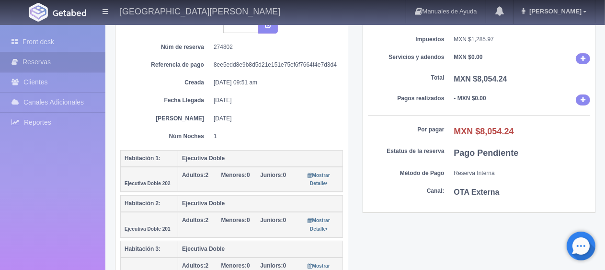
scroll to position [192, 0]
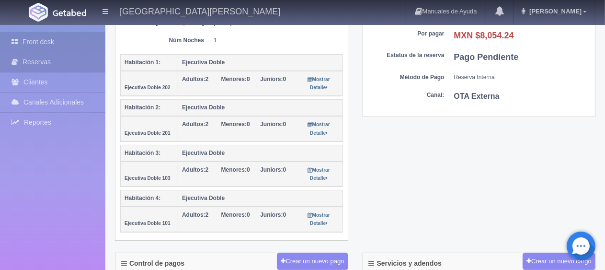
click at [76, 41] on link "Front desk" at bounding box center [52, 42] width 105 height 20
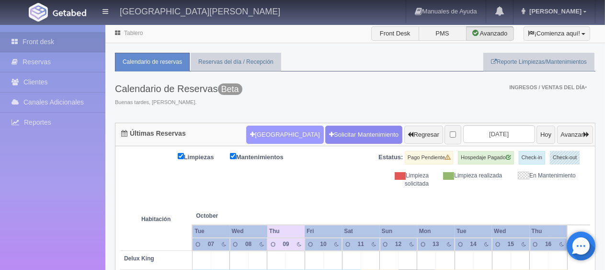
click at [263, 141] on button "[GEOGRAPHIC_DATA]" at bounding box center [284, 135] width 77 height 18
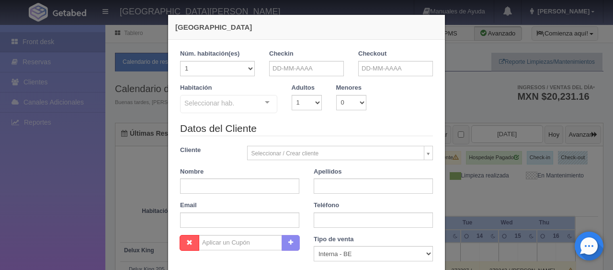
checkbox input "false"
click at [311, 59] on div "Checkin" at bounding box center [306, 62] width 75 height 27
click at [309, 73] on input "text" at bounding box center [306, 68] width 75 height 15
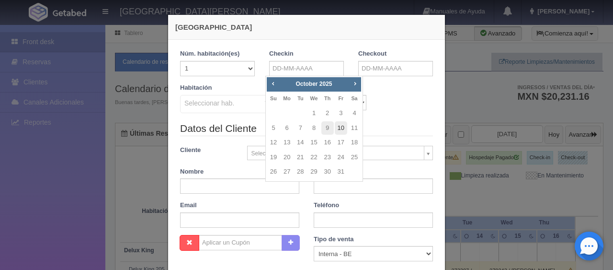
click at [339, 131] on link "10" at bounding box center [341, 128] width 12 height 14
type input "[DATE]"
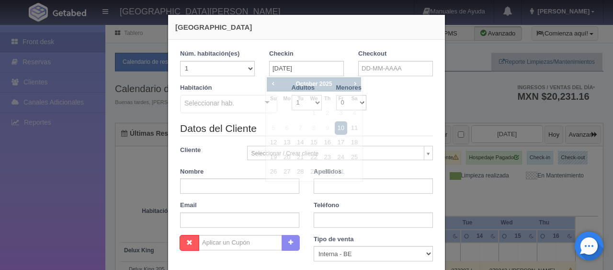
checkbox input "false"
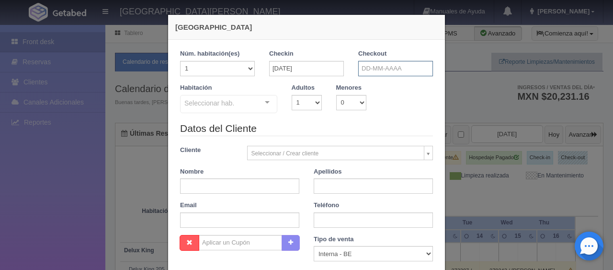
click at [376, 69] on input "text" at bounding box center [395, 68] width 75 height 15
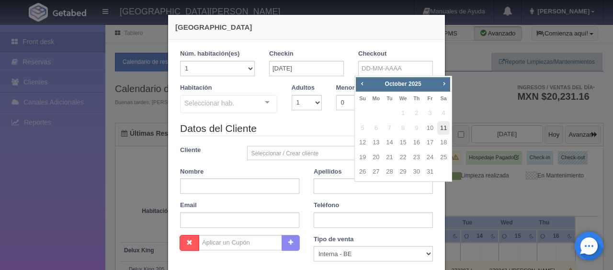
click at [443, 131] on link "11" at bounding box center [444, 128] width 12 height 14
type input "11-10-2025"
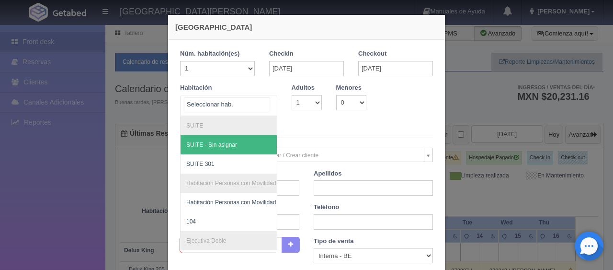
click at [259, 103] on div "SUITE SUITE - Sin asignar SUITE 301 Habitación Personas con Movilidad Reducida …" at bounding box center [228, 105] width 97 height 21
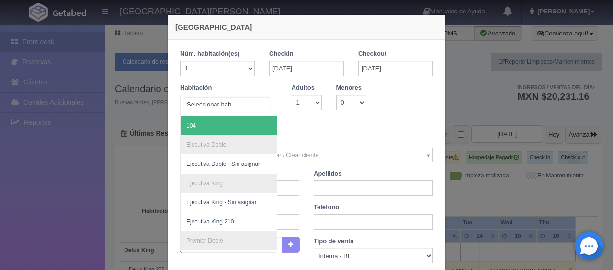
click at [230, 133] on span "104" at bounding box center [261, 125] width 161 height 19
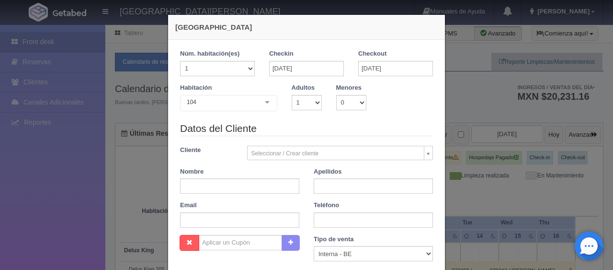
checkbox input "false"
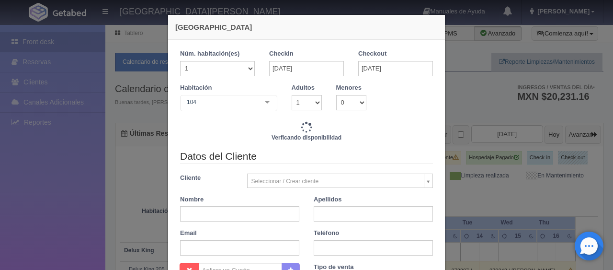
click at [241, 181] on div "Seleccionar / Crear cliente Nuevo Cliente Adriana Navarro Hernandez Andrés Sara…" at bounding box center [340, 180] width 201 height 14
click at [240, 207] on input "text" at bounding box center [239, 213] width 119 height 15
type input "1299.00"
checkbox input "false"
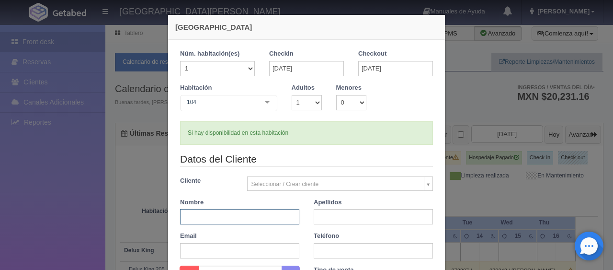
paste input "[PERSON_NAME] ."
type input "[PERSON_NAME] ."
click at [332, 213] on input "text" at bounding box center [373, 216] width 119 height 15
type input "."
click at [328, 243] on input "text" at bounding box center [373, 250] width 119 height 15
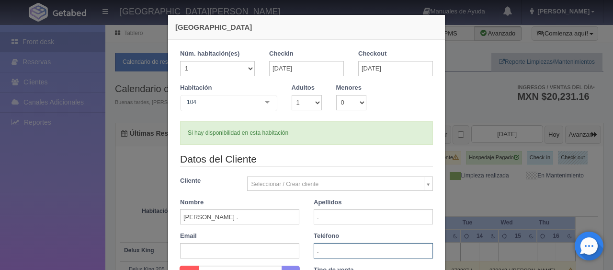
type input "."
click at [302, 104] on select "1 2 3 4 5 6 7 8 9 10" at bounding box center [307, 102] width 30 height 15
select select "2"
click at [292, 95] on select "1 2 3 4 5 6 7 8 9 10" at bounding box center [307, 102] width 30 height 15
checkbox input "false"
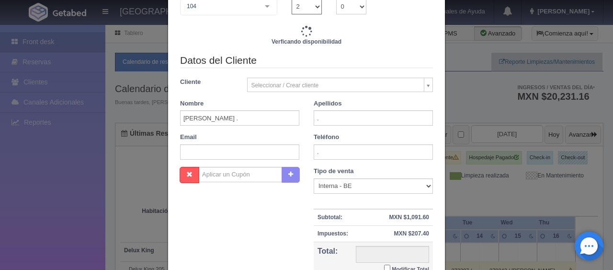
type input "1549.00"
checkbox input "false"
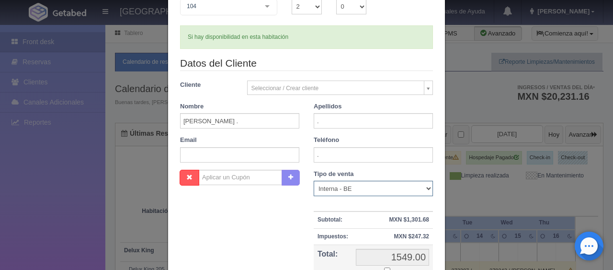
click at [333, 192] on select "Correo Electronico Interna - BE Llamada OTA Externa Otro WALK IN" at bounding box center [373, 188] width 119 height 15
click at [300, 220] on div "Nombre Cupón : Descuentos : Tipo de venta Correo Electronico Interna - BE Llama…" at bounding box center [306, 239] width 267 height 139
click at [337, 187] on select "Correo Electronico Interna - BE Llamada OTA Externa Otro WALK IN" at bounding box center [373, 188] width 119 height 15
select select "extota"
click at [314, 181] on select "Correo Electronico Interna - BE Llamada OTA Externa Otro WALK IN" at bounding box center [373, 188] width 119 height 15
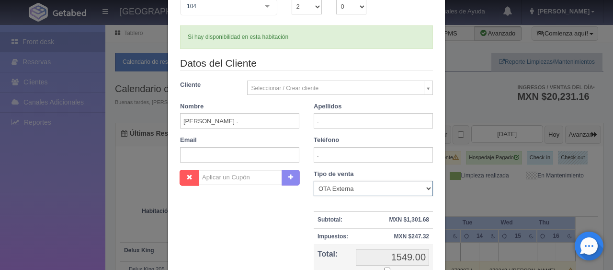
scroll to position [192, 0]
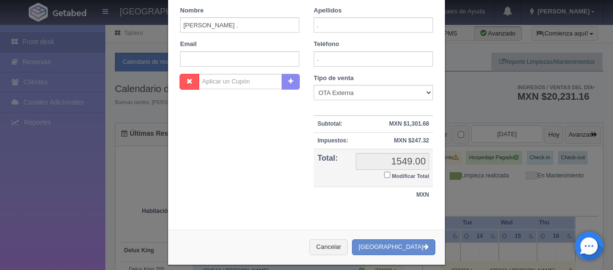
click at [388, 171] on label "Modificar Total" at bounding box center [406, 175] width 45 height 11
click at [388, 172] on input "Modificar Total" at bounding box center [387, 175] width 6 height 6
checkbox input "true"
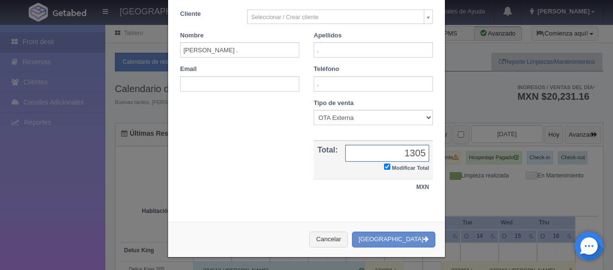
type input "1305.71"
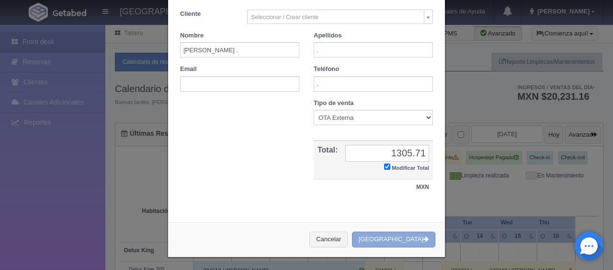
click at [412, 231] on button "Crear Reserva" at bounding box center [393, 239] width 83 height 16
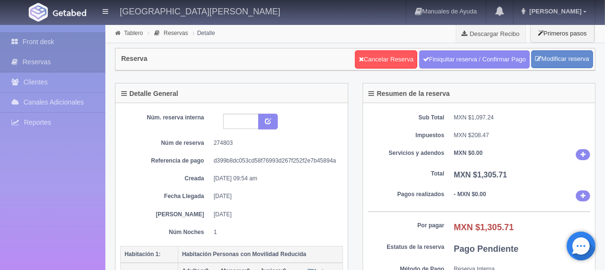
click at [80, 40] on link "Front desk" at bounding box center [52, 42] width 105 height 20
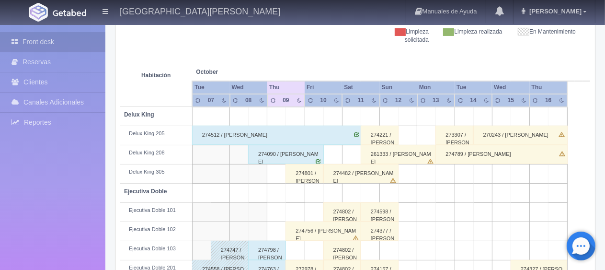
scroll to position [240, 0]
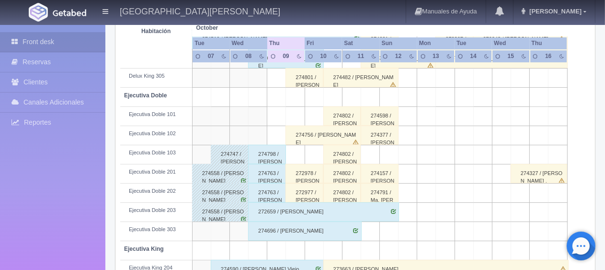
click at [343, 150] on div "274802 / [PERSON_NAME] ." at bounding box center [342, 154] width 38 height 19
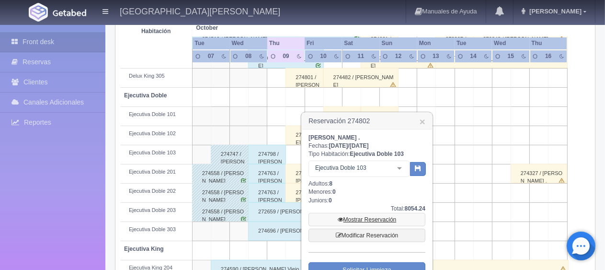
click at [342, 217] on icon at bounding box center [341, 220] width 6 height 6
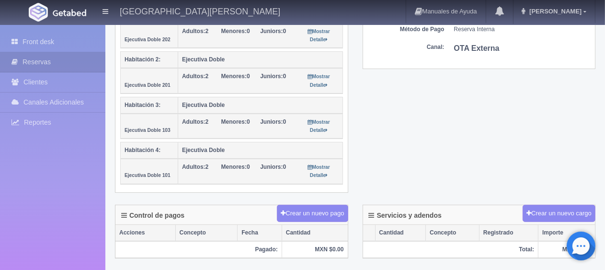
scroll to position [335, 0]
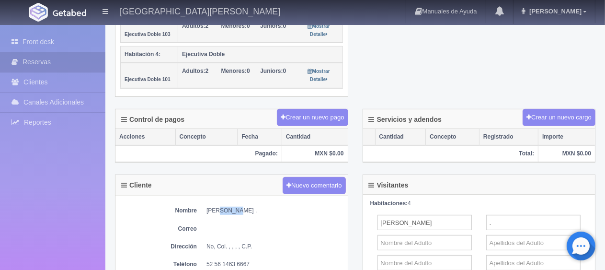
drag, startPoint x: 237, startPoint y: 207, endPoint x: 222, endPoint y: 204, distance: 14.6
click at [219, 207] on dd "[PERSON_NAME] ." at bounding box center [275, 211] width 137 height 8
drag, startPoint x: 238, startPoint y: 206, endPoint x: 207, endPoint y: 202, distance: 31.4
click at [207, 207] on dd "[PERSON_NAME] ." at bounding box center [275, 211] width 137 height 8
copy dd "[PERSON_NAME]"
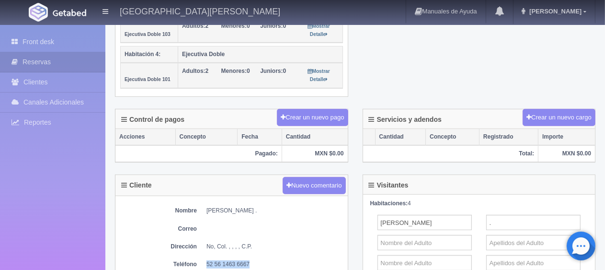
drag, startPoint x: 251, startPoint y: 259, endPoint x: 201, endPoint y: 257, distance: 50.4
click at [201, 260] on dl "Teléfono [PHONE_NUMBER]" at bounding box center [231, 264] width 223 height 8
copy dd "52 56 1463 6667"
click at [56, 40] on link "Front desk" at bounding box center [52, 42] width 105 height 20
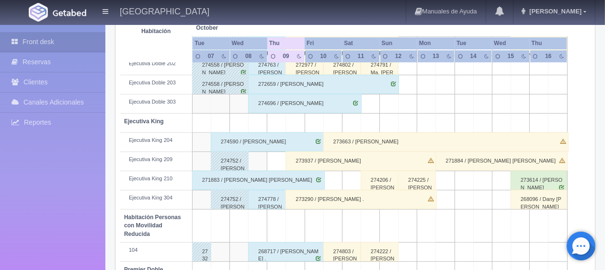
click at [271, 202] on div "274778 / [PERSON_NAME]" at bounding box center [267, 199] width 38 height 19
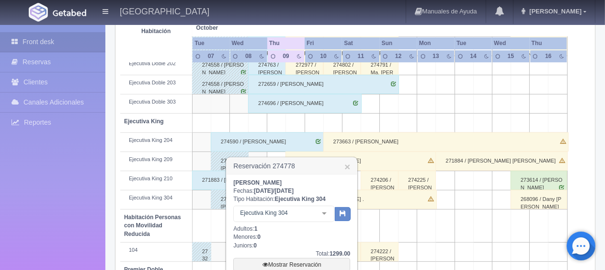
scroll to position [415, 0]
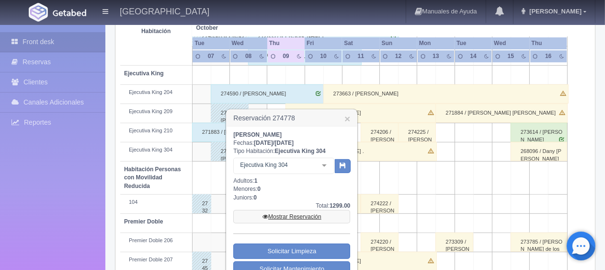
click at [274, 215] on link "Mostrar Reservación" at bounding box center [291, 216] width 117 height 13
click at [293, 217] on link "Mostrar Reservación" at bounding box center [291, 216] width 117 height 13
